Goal: Navigation & Orientation: Find specific page/section

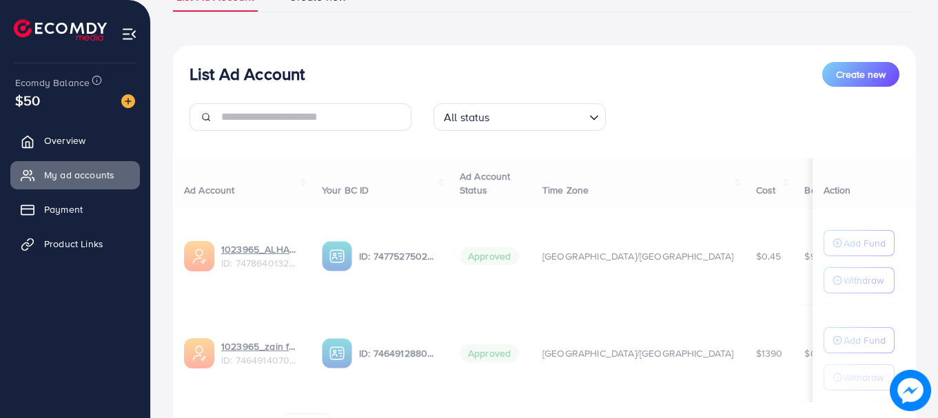
scroll to position [203, 0]
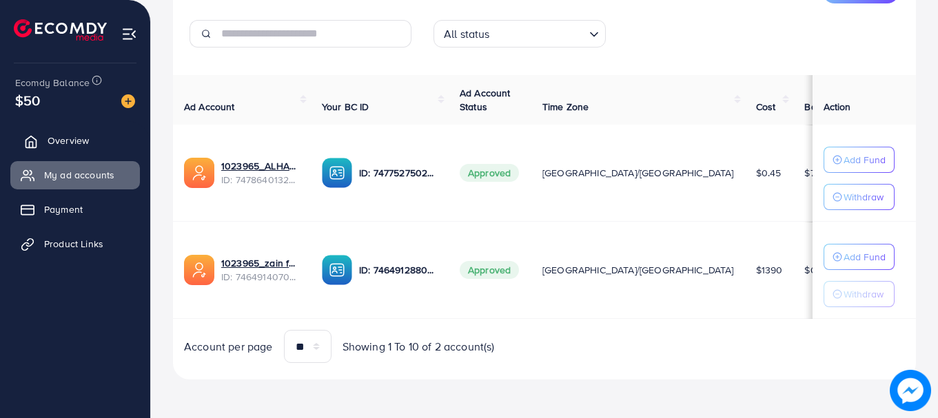
click at [74, 143] on span "Overview" at bounding box center [68, 141] width 41 height 14
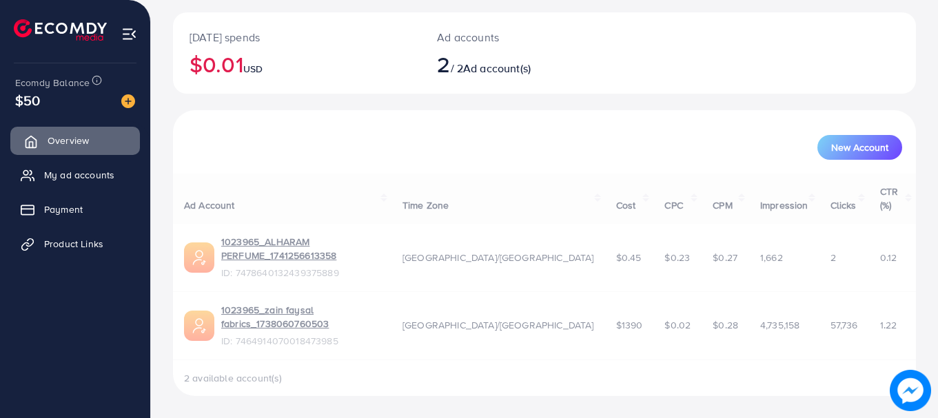
scroll to position [0, 0]
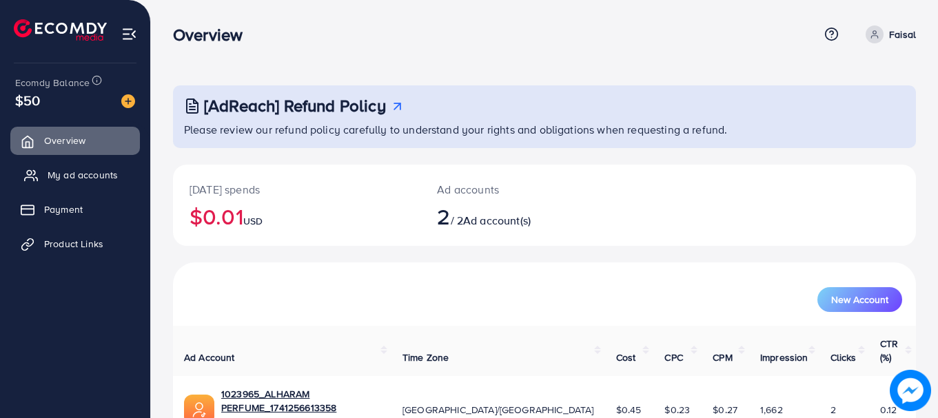
click at [93, 176] on span "My ad accounts" at bounding box center [83, 175] width 70 height 14
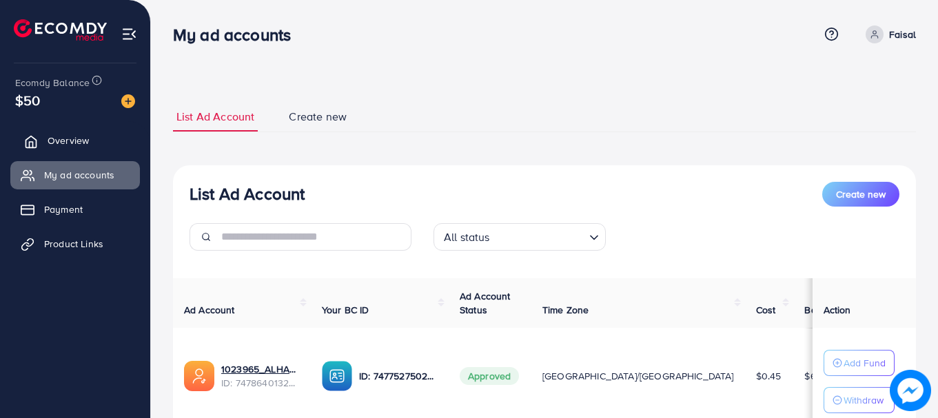
click at [86, 138] on span "Overview" at bounding box center [68, 141] width 41 height 14
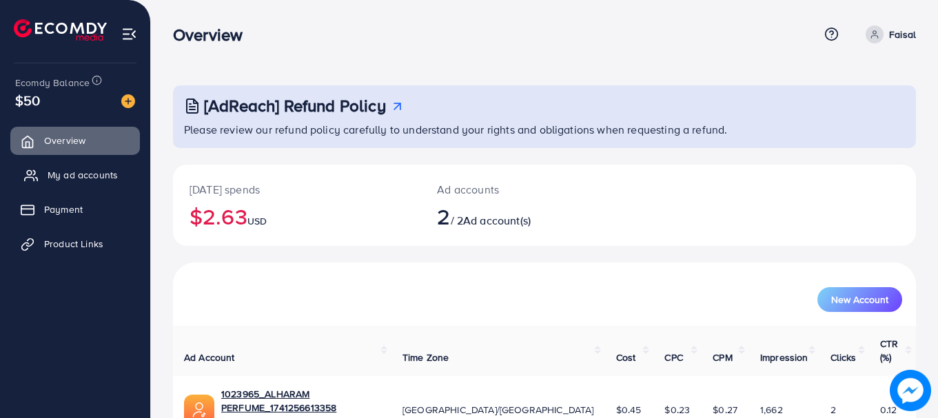
click at [81, 178] on span "My ad accounts" at bounding box center [83, 175] width 70 height 14
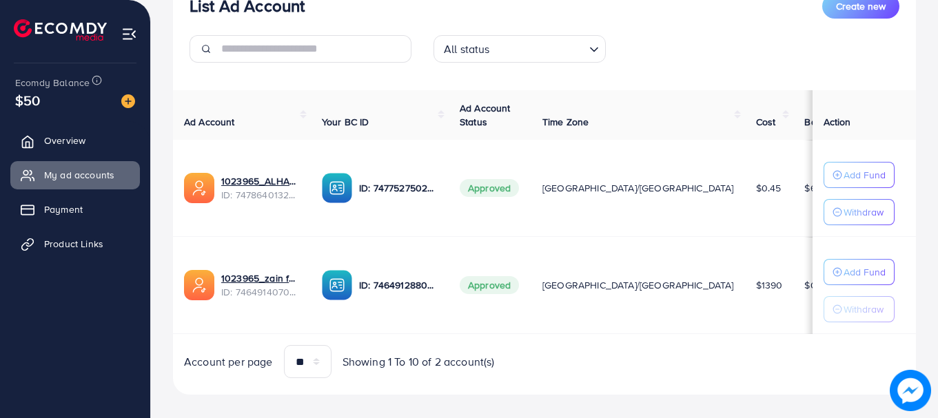
scroll to position [203, 0]
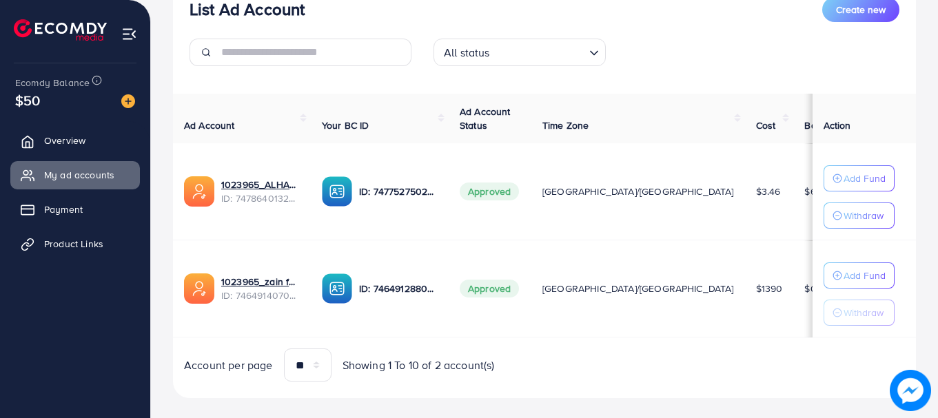
scroll to position [203, 0]
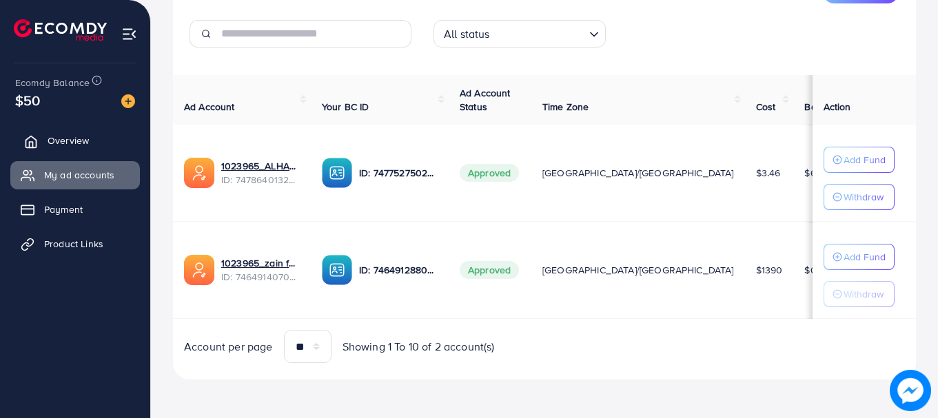
click at [66, 142] on span "Overview" at bounding box center [68, 141] width 41 height 14
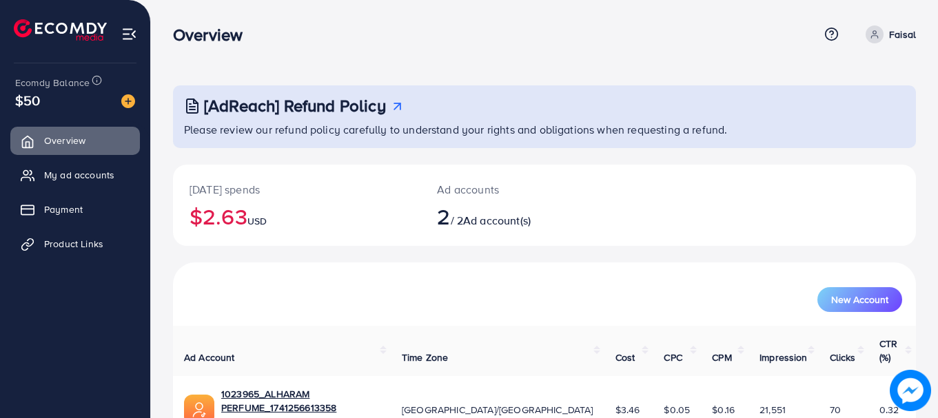
scroll to position [110, 0]
